Goal: Find specific page/section: Find specific page/section

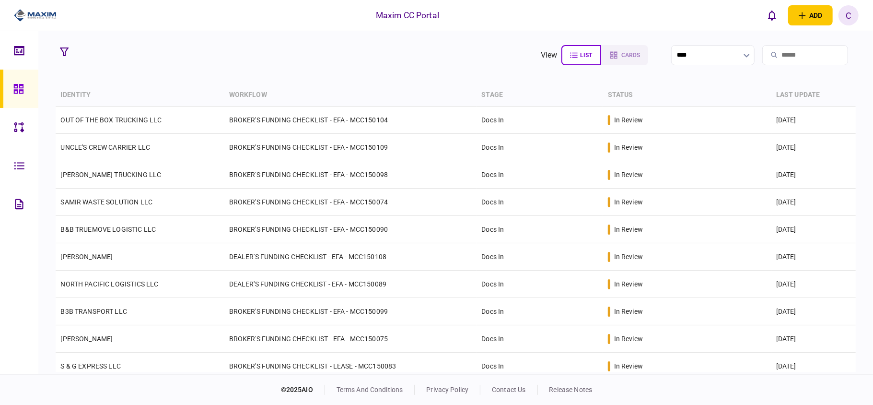
click at [411, 82] on section "view list cards **** Type clear Business Individual documents status clear wait…" at bounding box center [455, 202] width 835 height 343
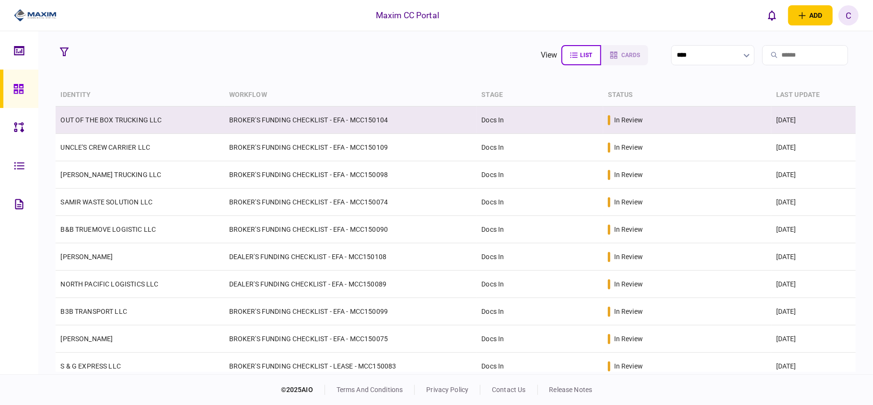
click at [285, 119] on td "BROKER'S FUNDING CHECKLIST - EFA - MCC150104" at bounding box center [350, 119] width 253 height 27
